Goal: Task Accomplishment & Management: Use online tool/utility

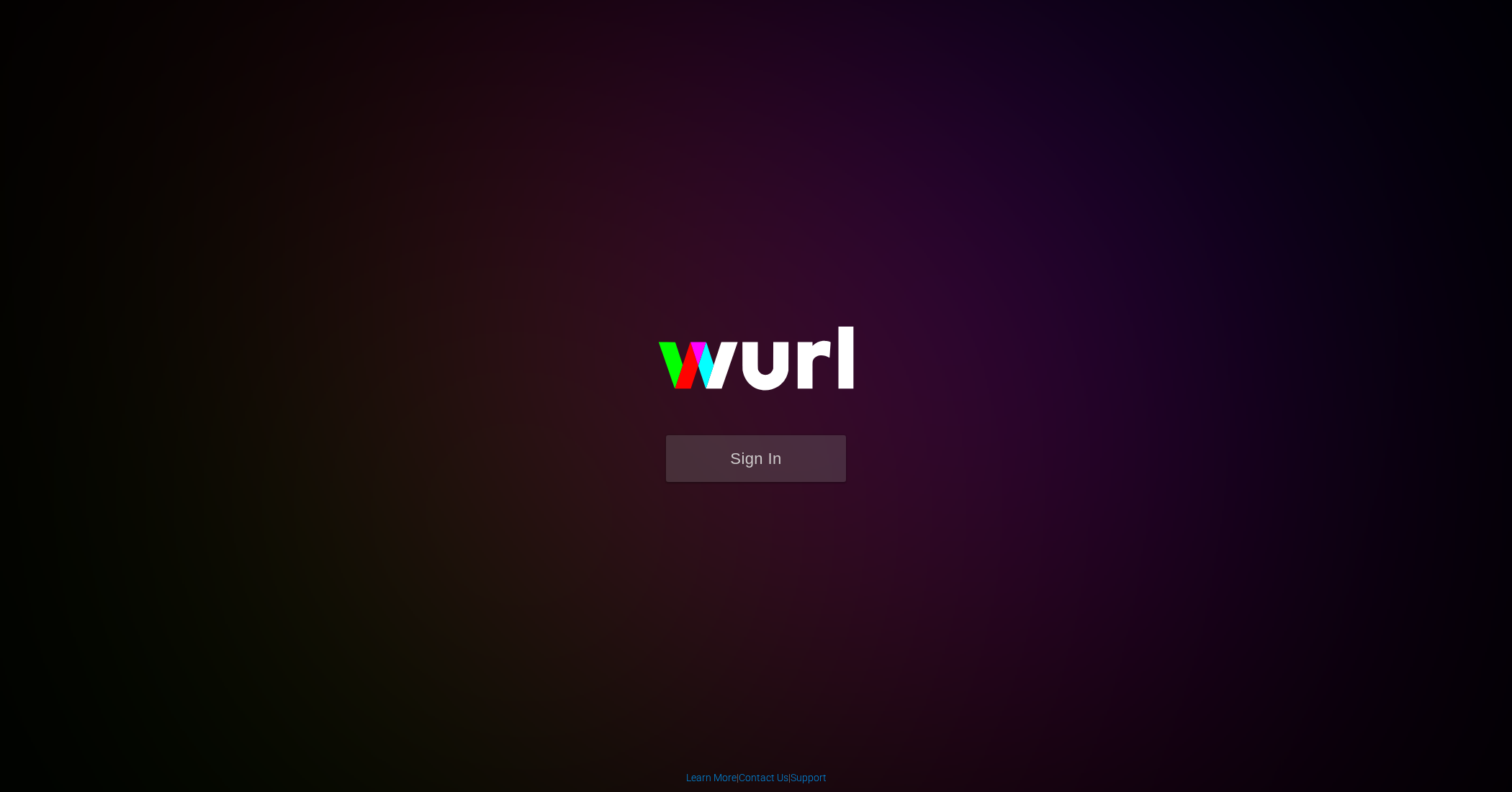
click at [808, 460] on button "Sign In" at bounding box center [756, 459] width 180 height 47
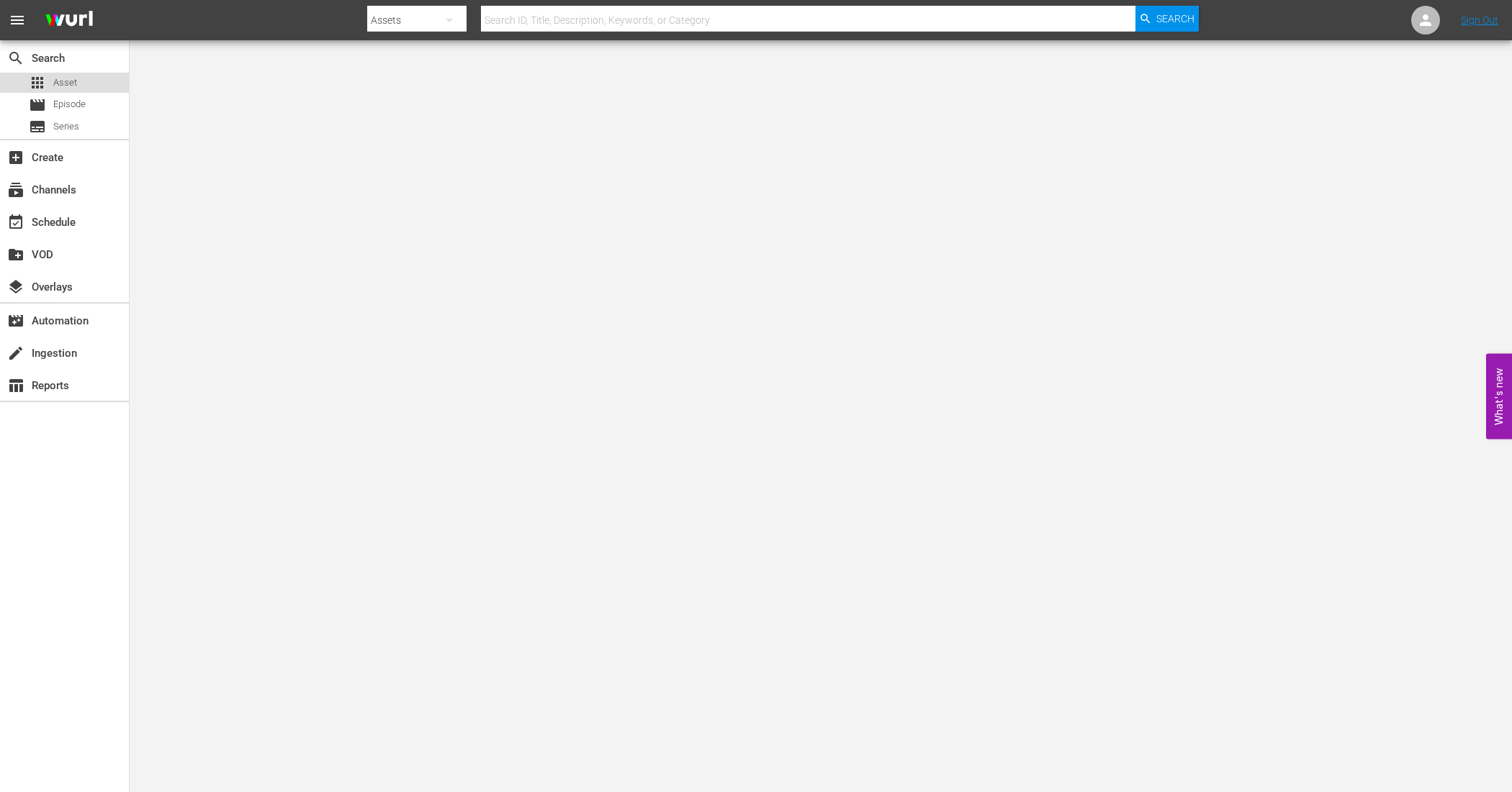
click at [72, 85] on span "Asset" at bounding box center [65, 83] width 24 height 14
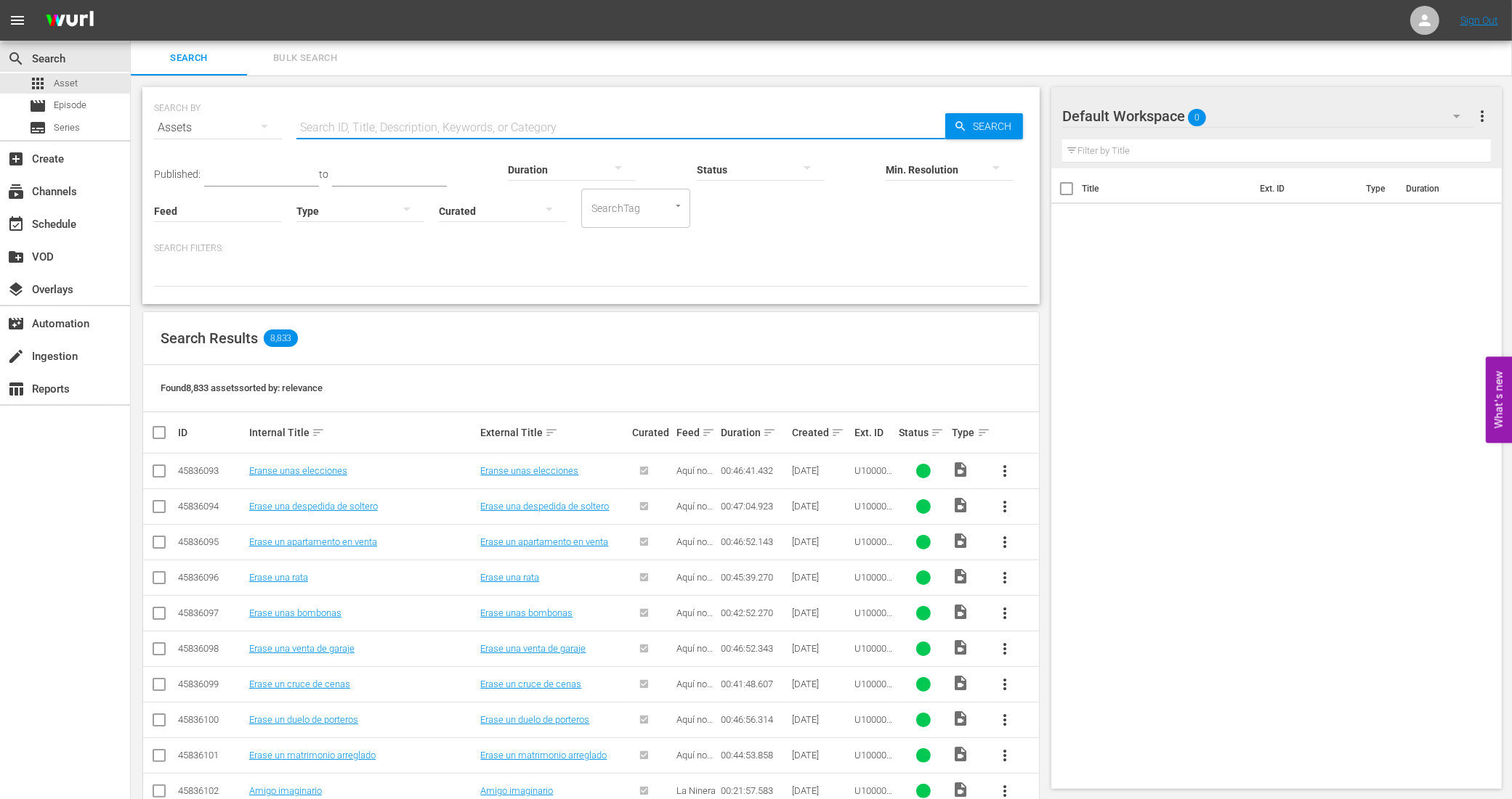
click at [422, 124] on input "text" at bounding box center [620, 127] width 649 height 35
paste input "1125012_U5000878_LAT"
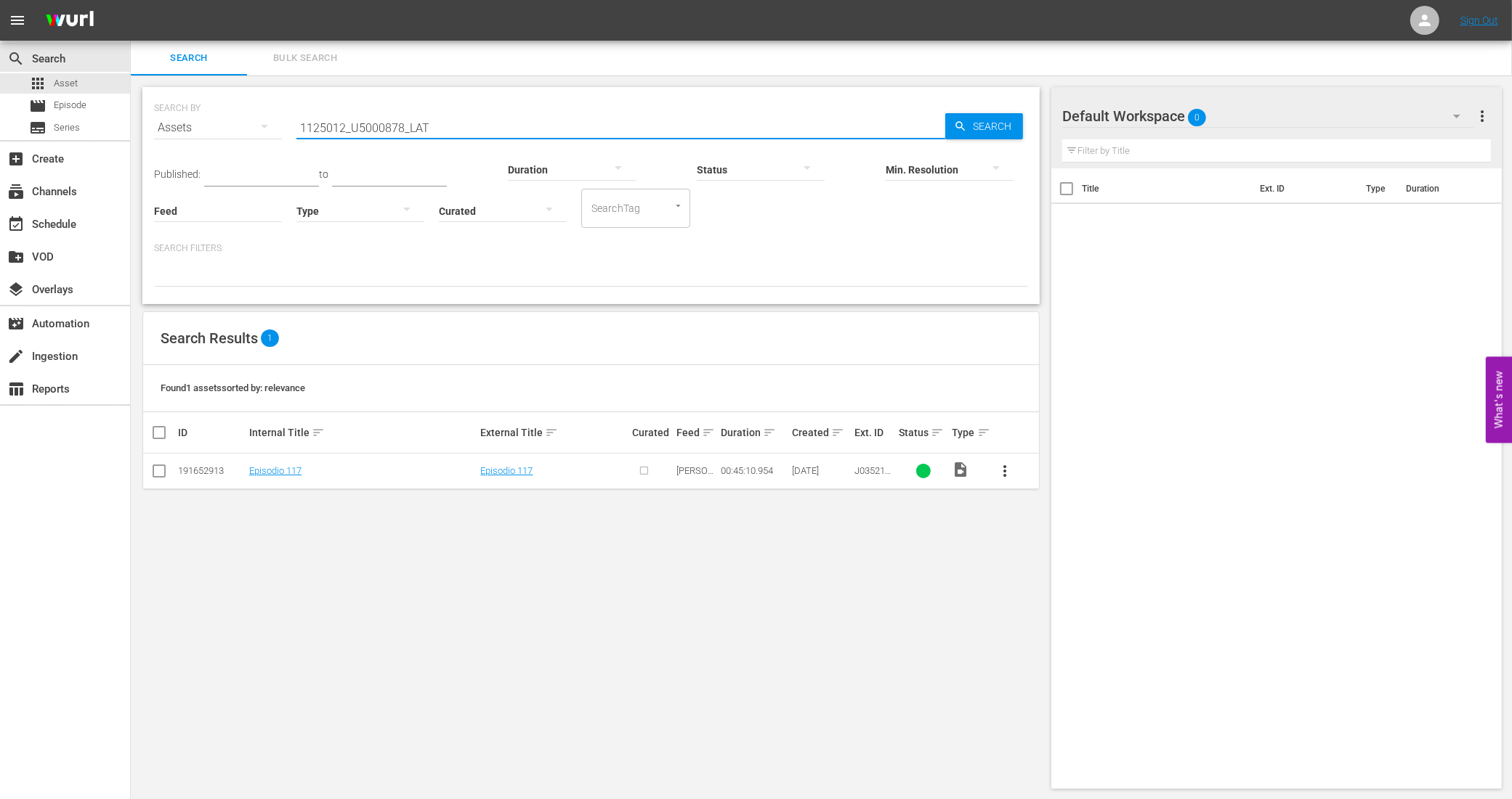
type input "1125012_U5000878_LAT"
click at [327, 67] on button "Bulk Search" at bounding box center [305, 58] width 116 height 35
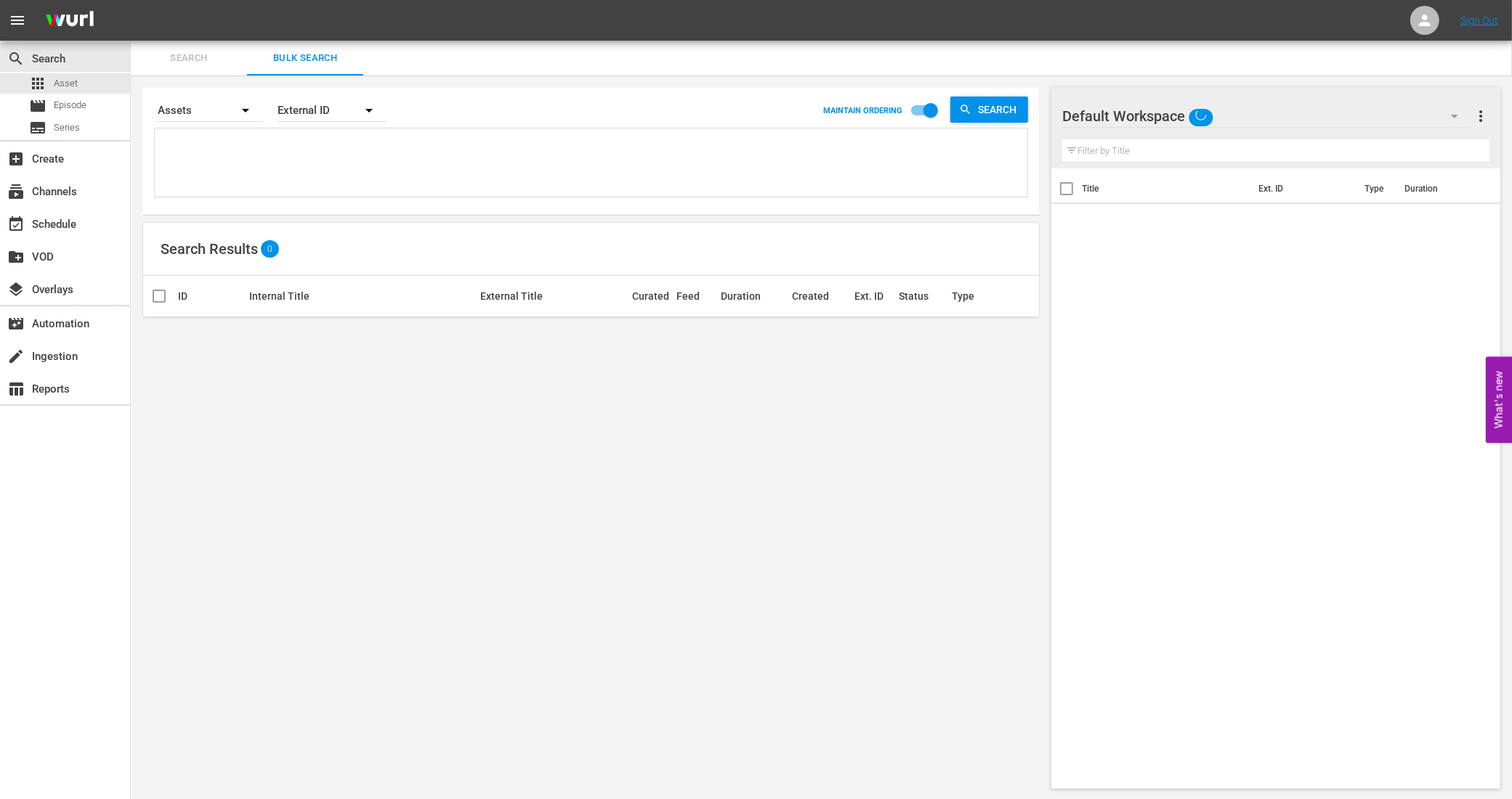
drag, startPoint x: 487, startPoint y: 132, endPoint x: 478, endPoint y: 153, distance: 22.8
click at [487, 137] on textarea at bounding box center [593, 165] width 869 height 66
paste textarea "1125012_U5000878_LAT 1125013_U5000879_LAT 1125014_U5000880_LAT 1125015_U5000881…"
type textarea "1125012_U5000878_LAT 1125013_U5000879_LAT 1125014_U5000880_LAT 1125015_U5000881…"
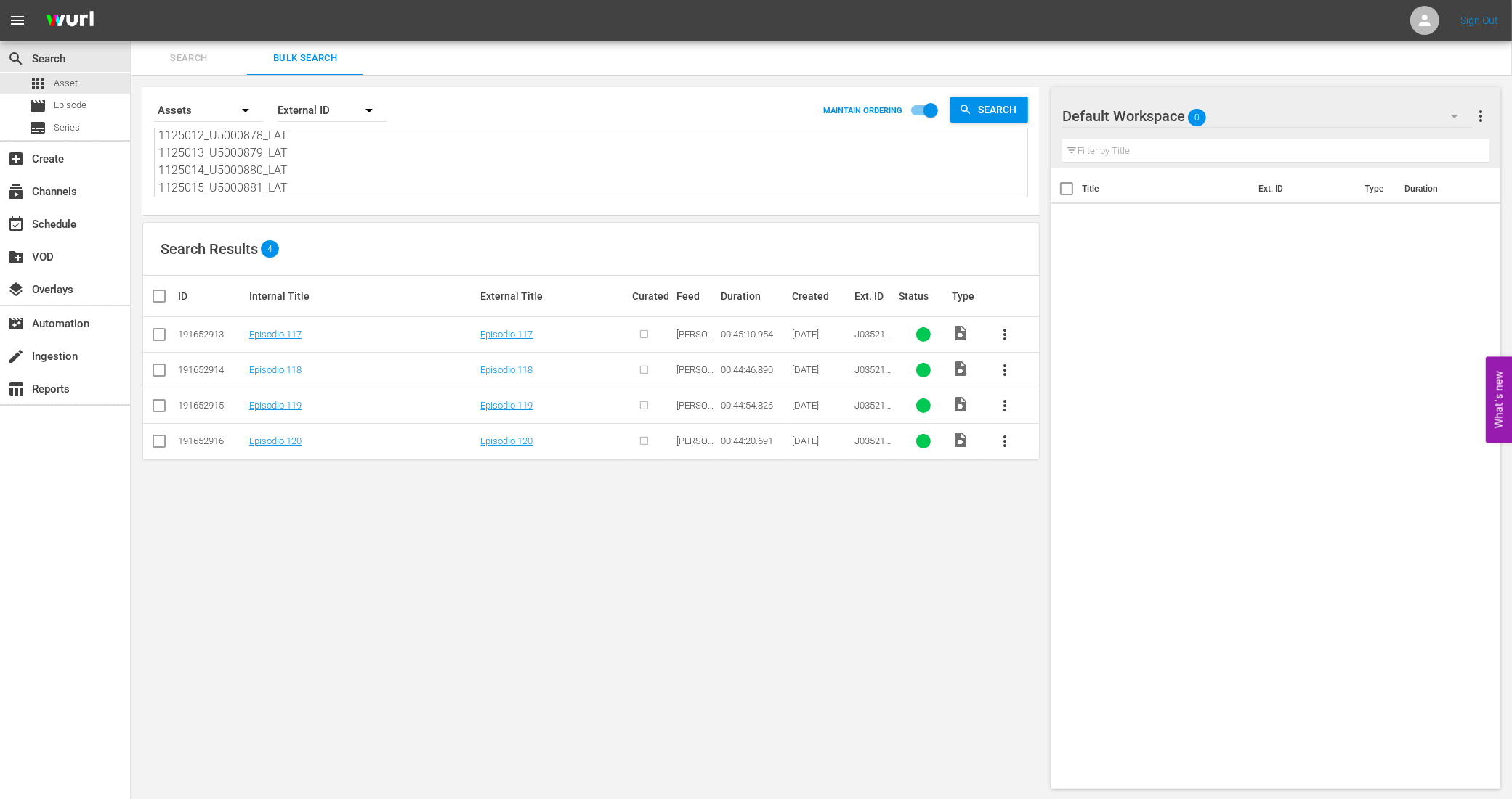
type textarea "1125012_U5000878_LAT 1125013_U5000879_LAT 1125014_U5000880_LAT 1125015_U5000881…"
click at [164, 296] on input "checkbox" at bounding box center [165, 296] width 29 height 17
checkbox input "true"
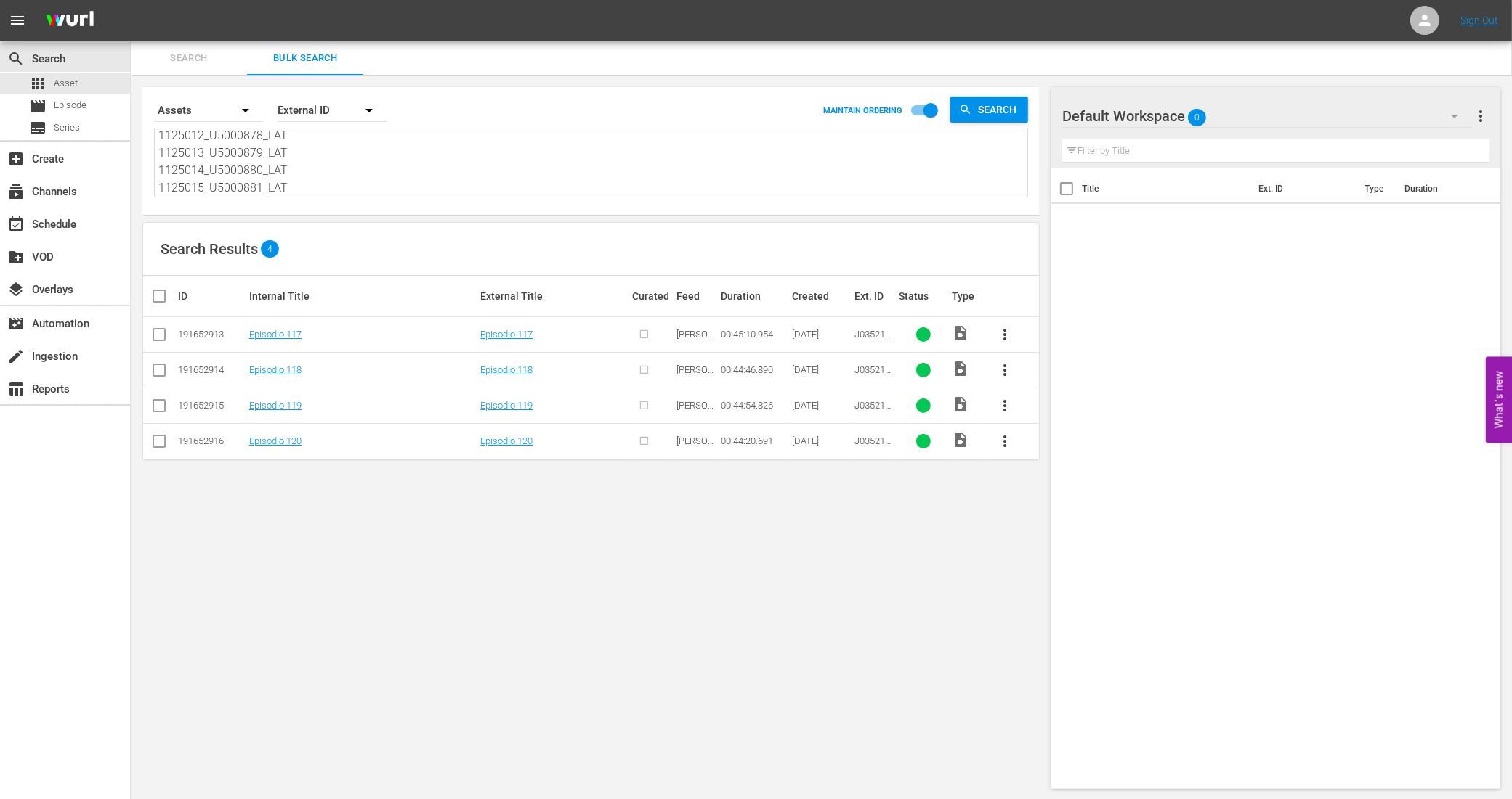
checkbox input "true"
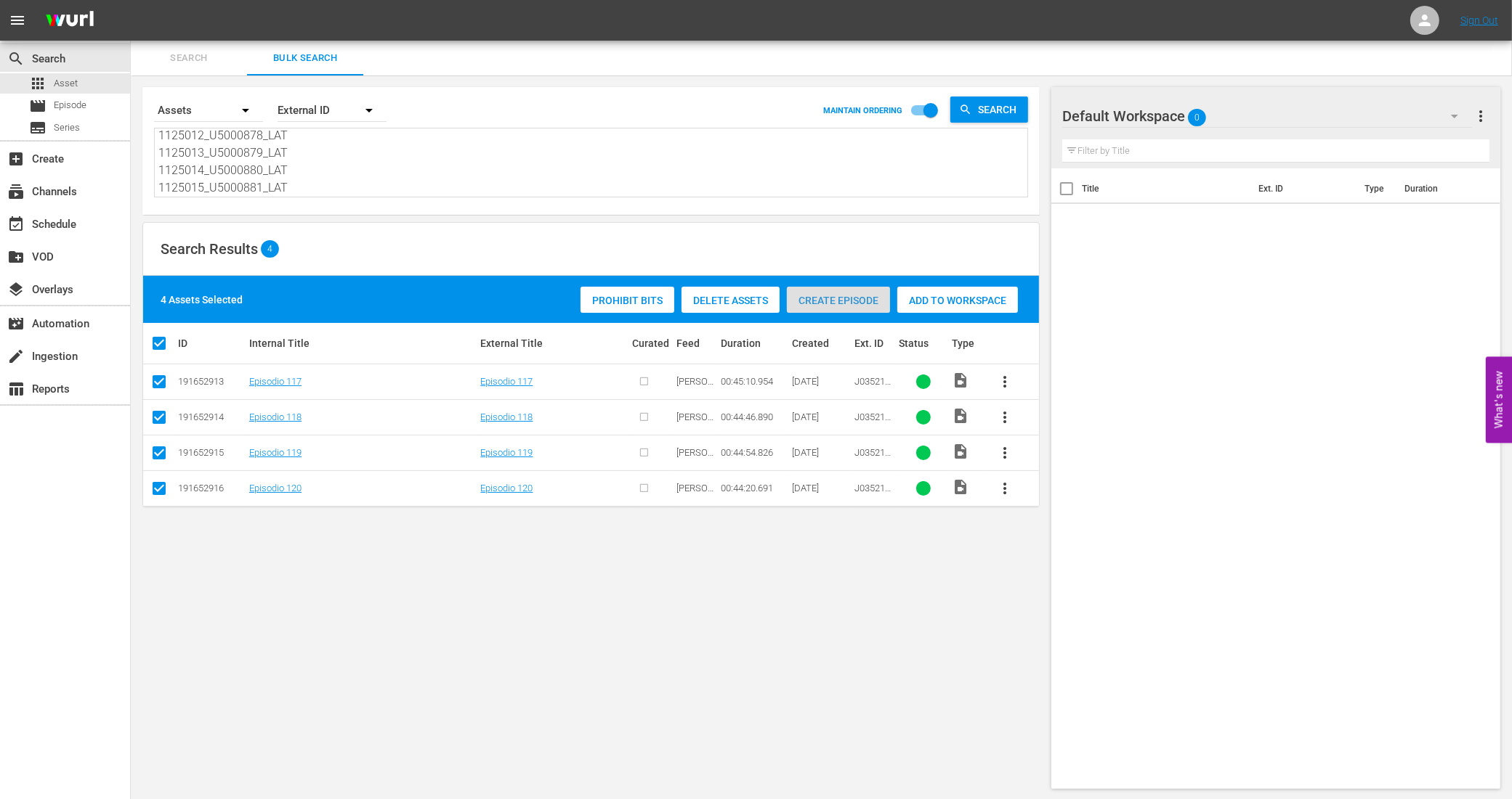
click at [845, 299] on span "Create Episode" at bounding box center [838, 301] width 103 height 12
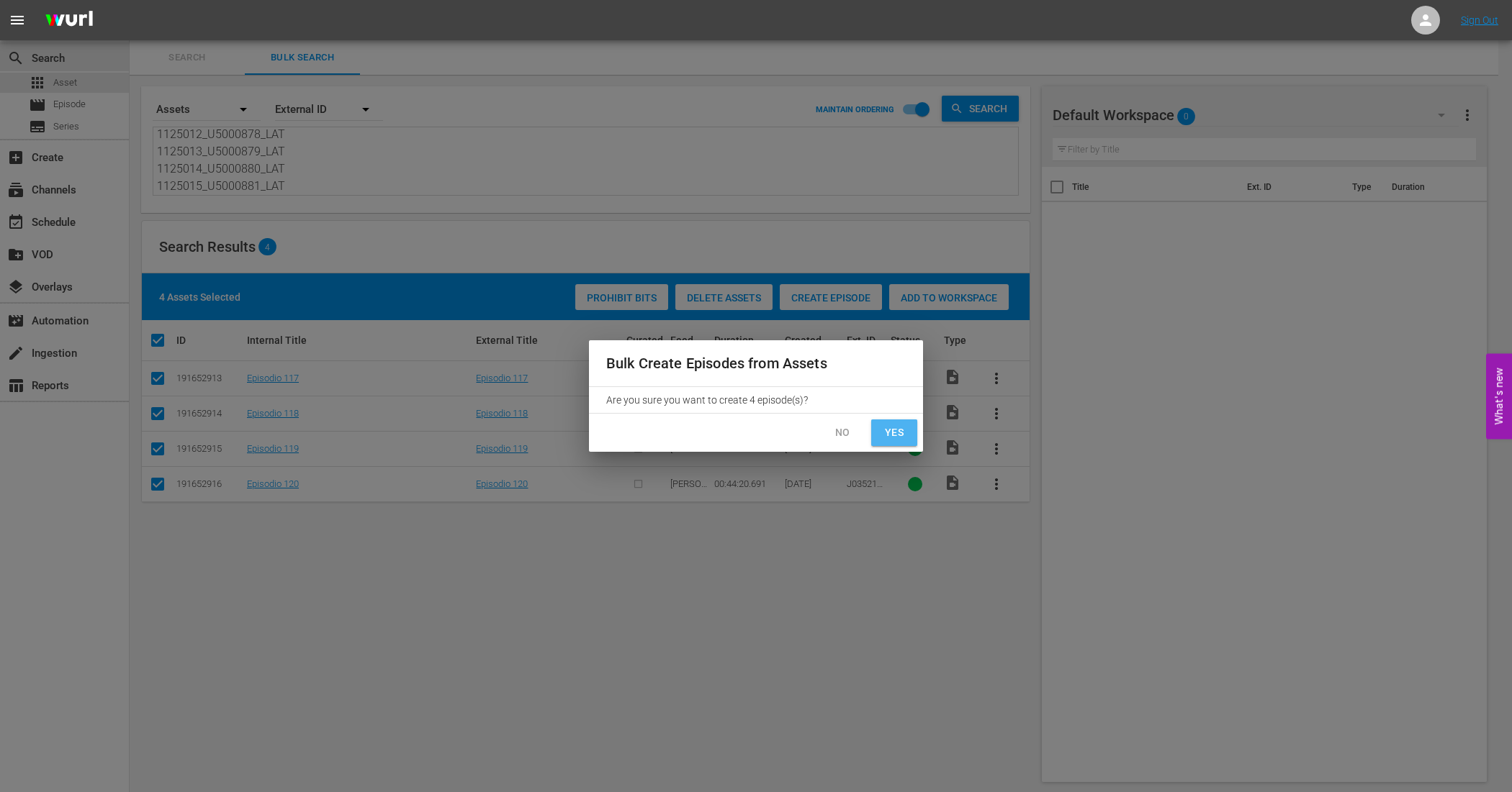
click at [885, 439] on span "Yes" at bounding box center [894, 432] width 23 height 18
checkbox input "false"
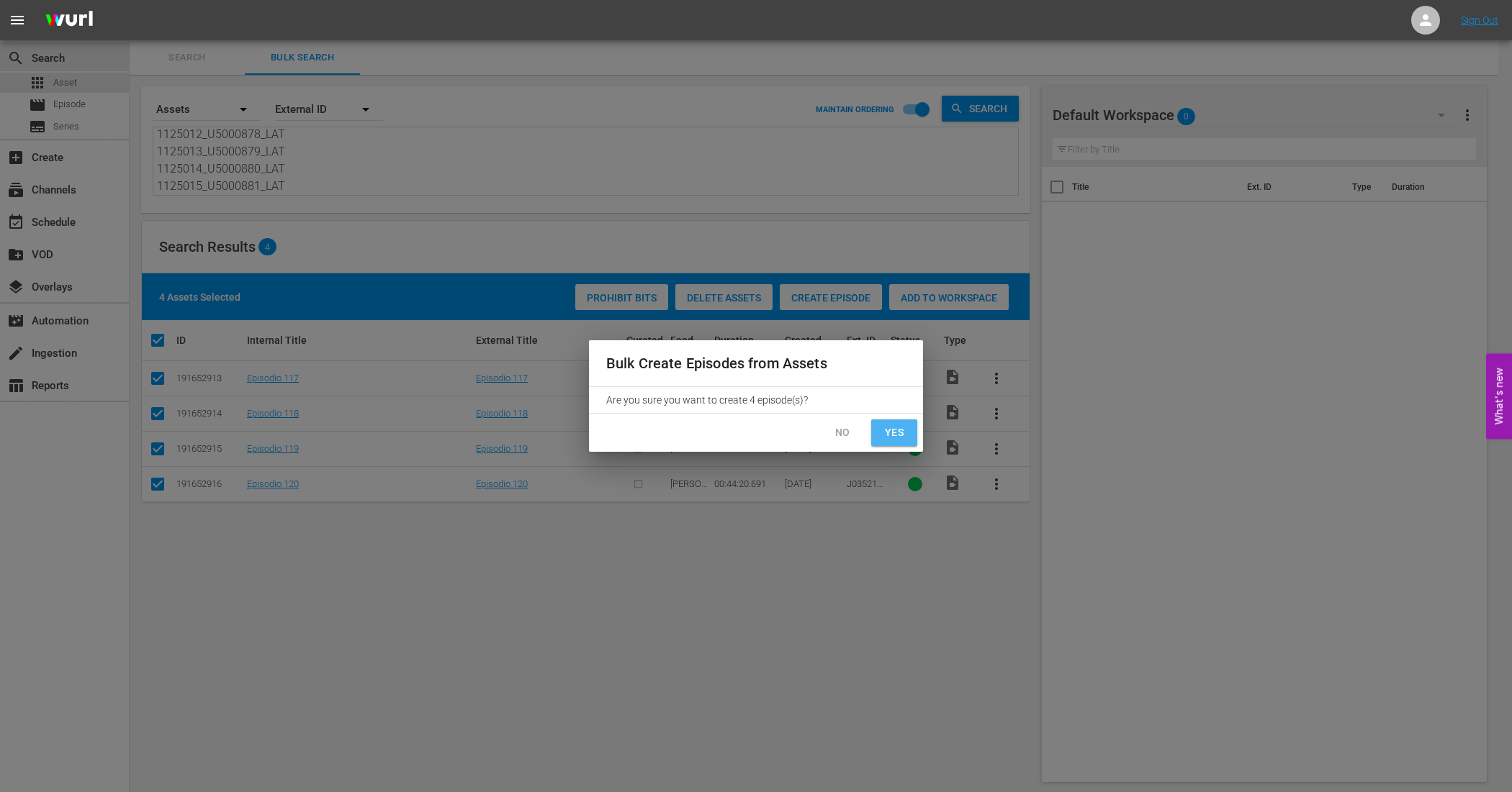
checkbox input "false"
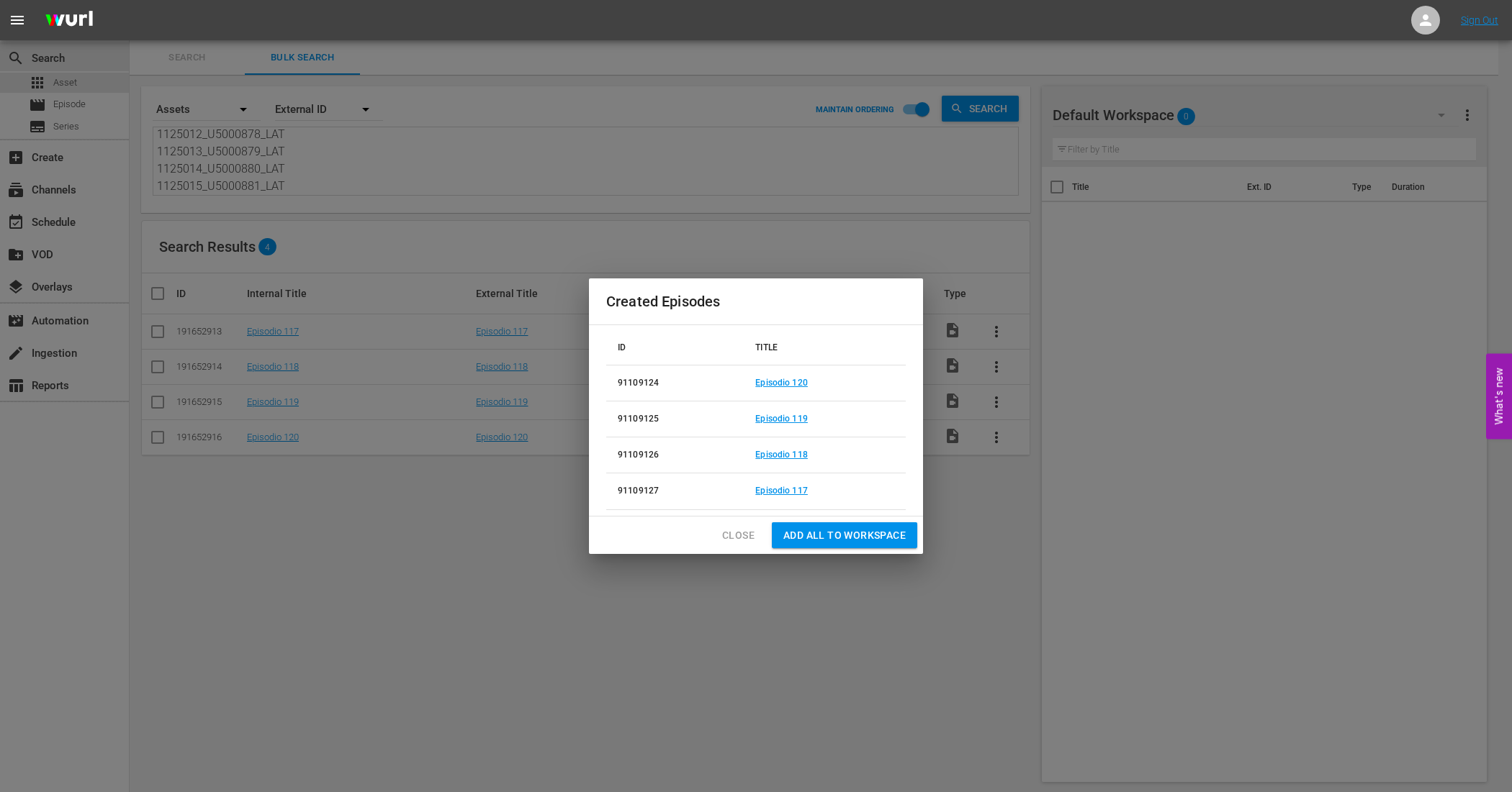
click at [736, 547] on button "Close" at bounding box center [738, 535] width 55 height 26
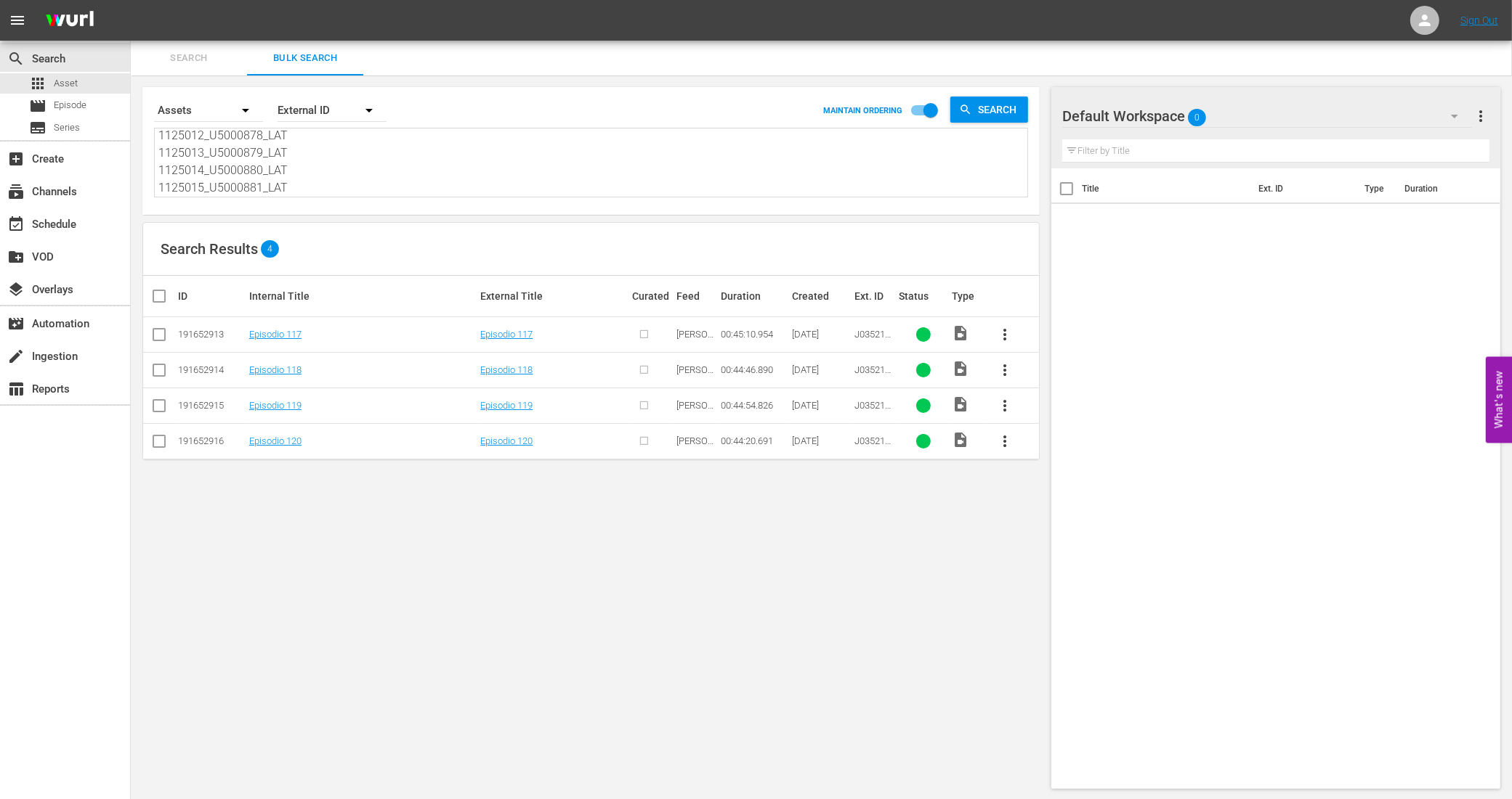
scroll to position [0, 0]
drag, startPoint x: 310, startPoint y: 175, endPoint x: 139, endPoint y: 131, distance: 176.6
click at [139, 131] on div "Search By Assets Order By External ID MAINTAIN ORDERING Search 1125012_U5000878…" at bounding box center [590, 438] width 920 height 725
